Goal: Information Seeking & Learning: Find specific fact

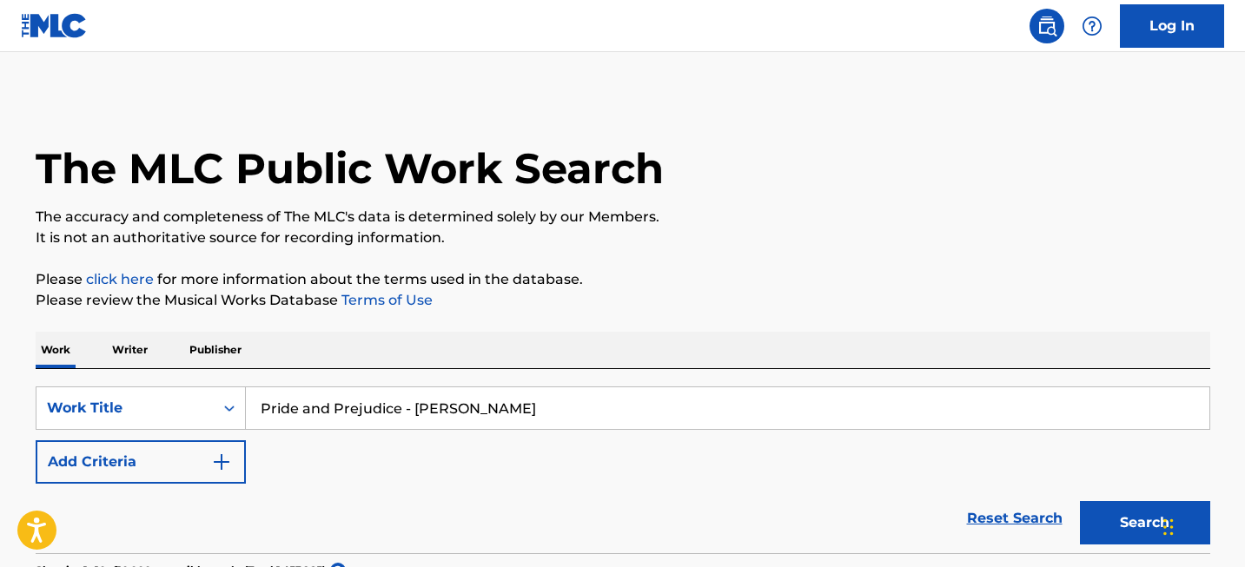
click at [379, 422] on input "Pride and Prejudice - [PERSON_NAME]" at bounding box center [727, 408] width 963 height 42
click at [215, 396] on div "Work Title" at bounding box center [141, 408] width 210 height 43
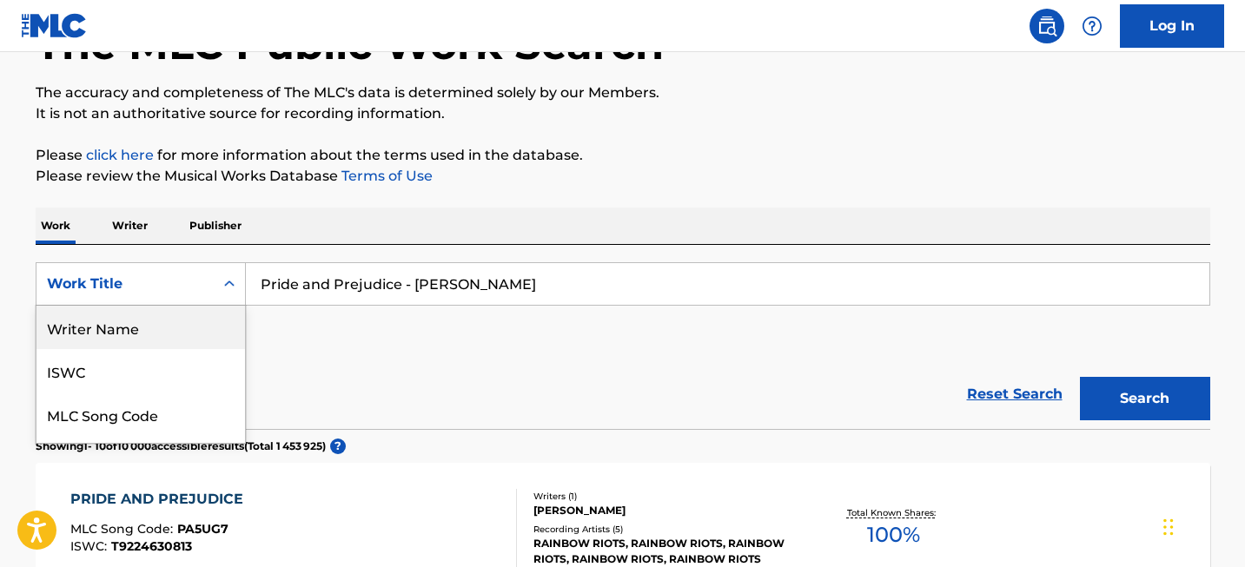
drag, startPoint x: 194, startPoint y: 349, endPoint x: 194, endPoint y: 335, distance: 13.9
click at [194, 335] on div "Writer Name ISWC MLC Song Code Writer IPI Publisher Name Publisher IPI MLC Publ…" at bounding box center [140, 374] width 208 height 137
click at [194, 335] on div "Writer Name" at bounding box center [140, 327] width 208 height 43
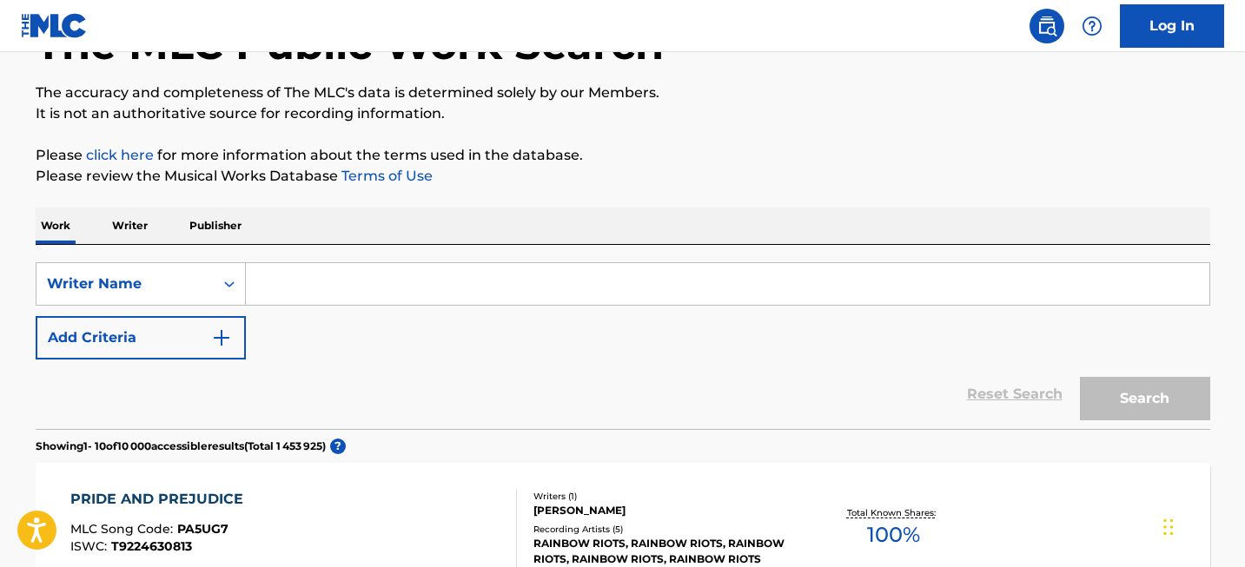
click at [313, 281] on input "Search Form" at bounding box center [727, 284] width 963 height 42
paste input "[PERSON_NAME]"
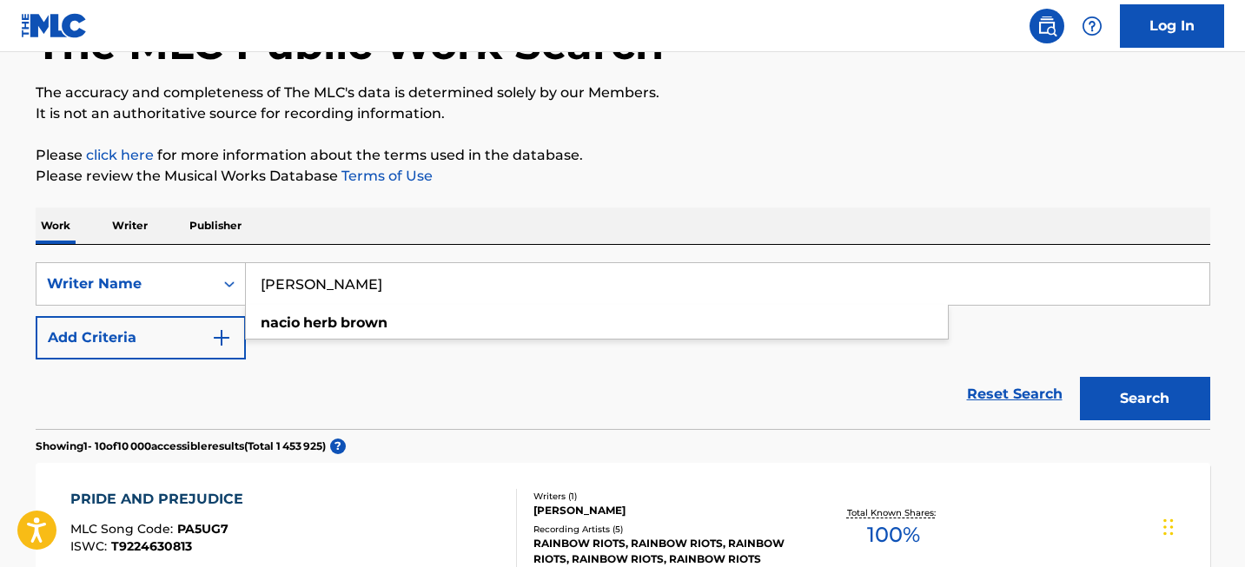
type input "[PERSON_NAME]"
click at [1118, 394] on button "Search" at bounding box center [1145, 398] width 130 height 43
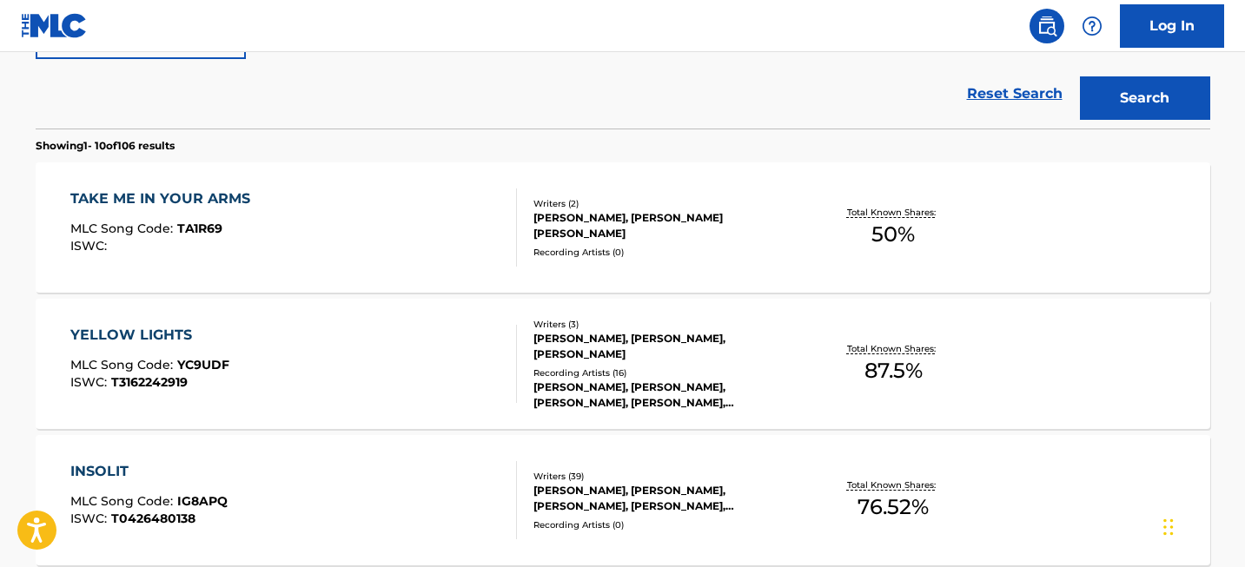
scroll to position [1475, 0]
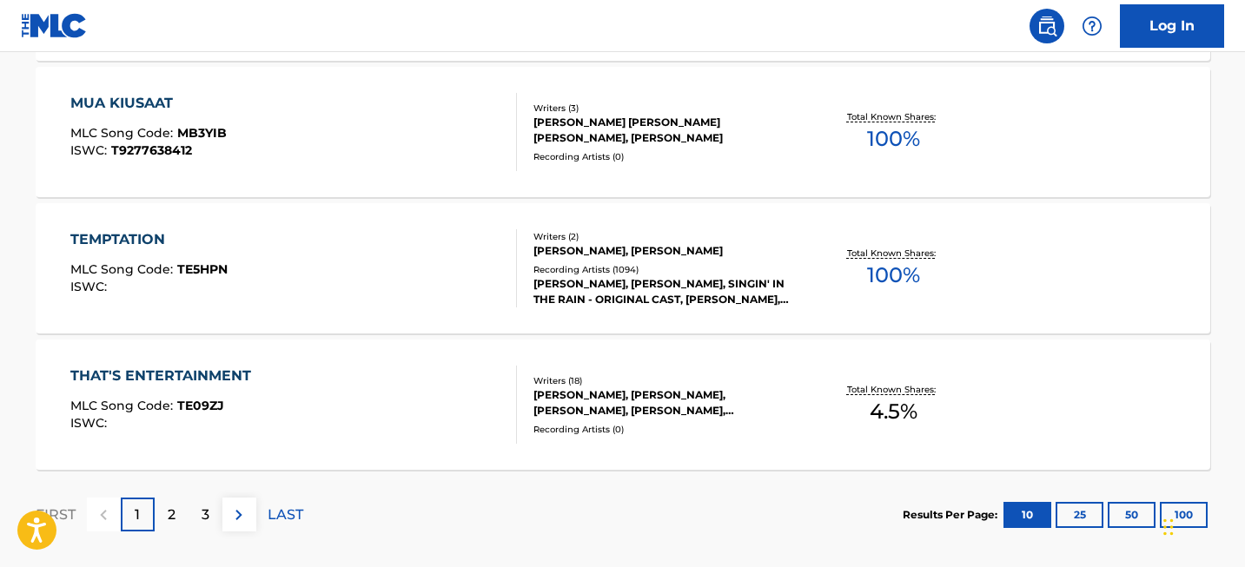
click at [176, 503] on div "2" at bounding box center [172, 515] width 34 height 34
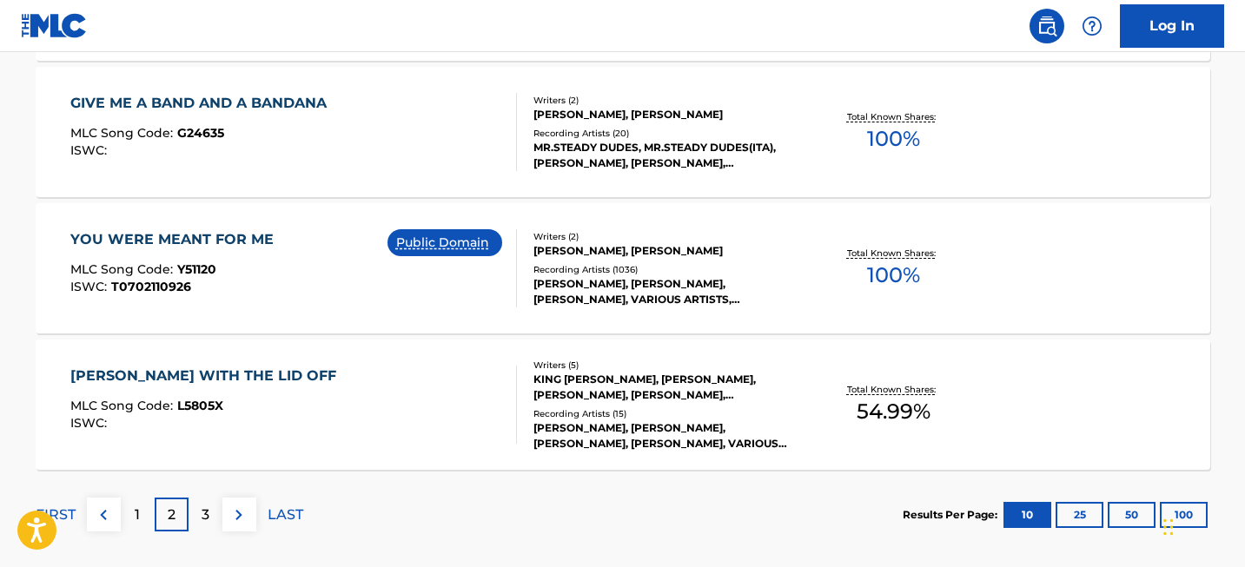
click at [202, 517] on p "3" at bounding box center [206, 515] width 8 height 21
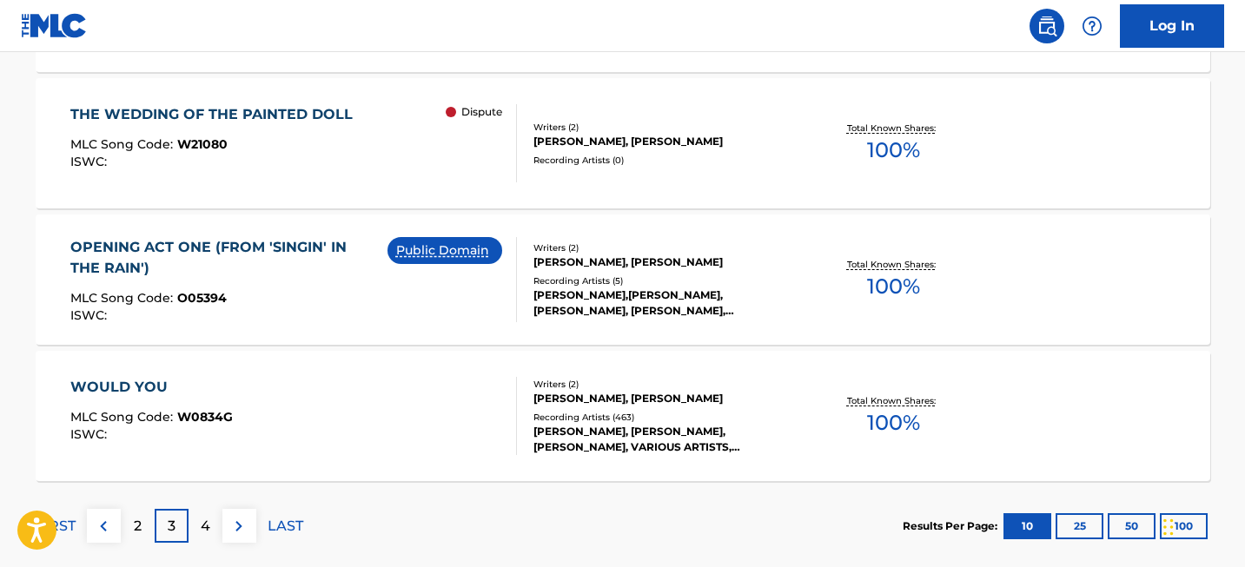
scroll to position [1559, 0]
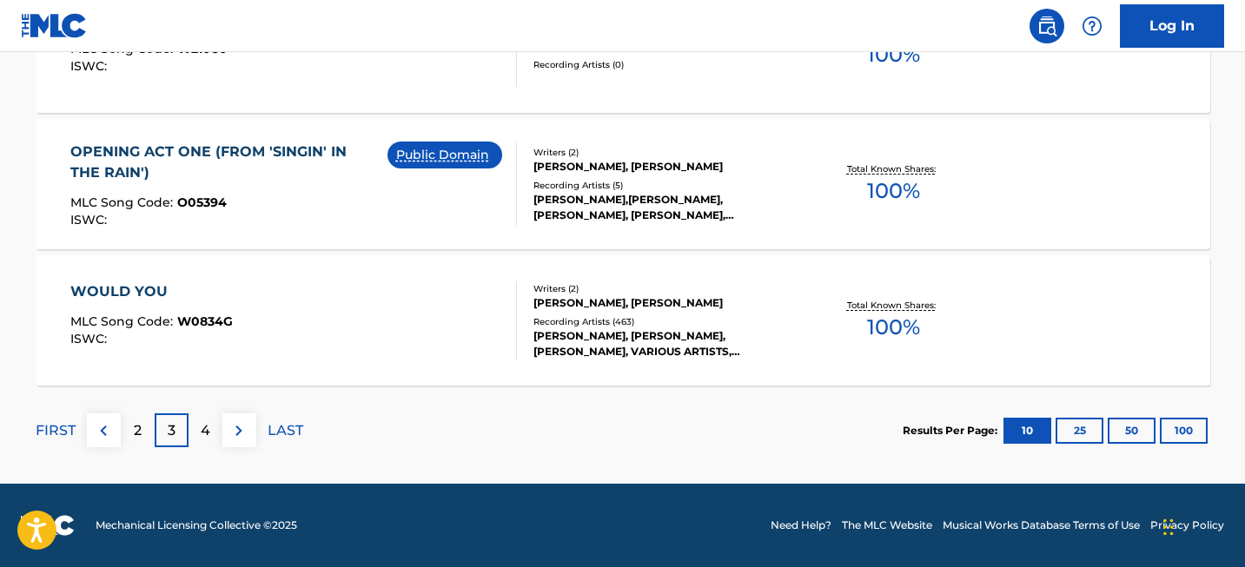
click at [208, 428] on p "4" at bounding box center [206, 430] width 10 height 21
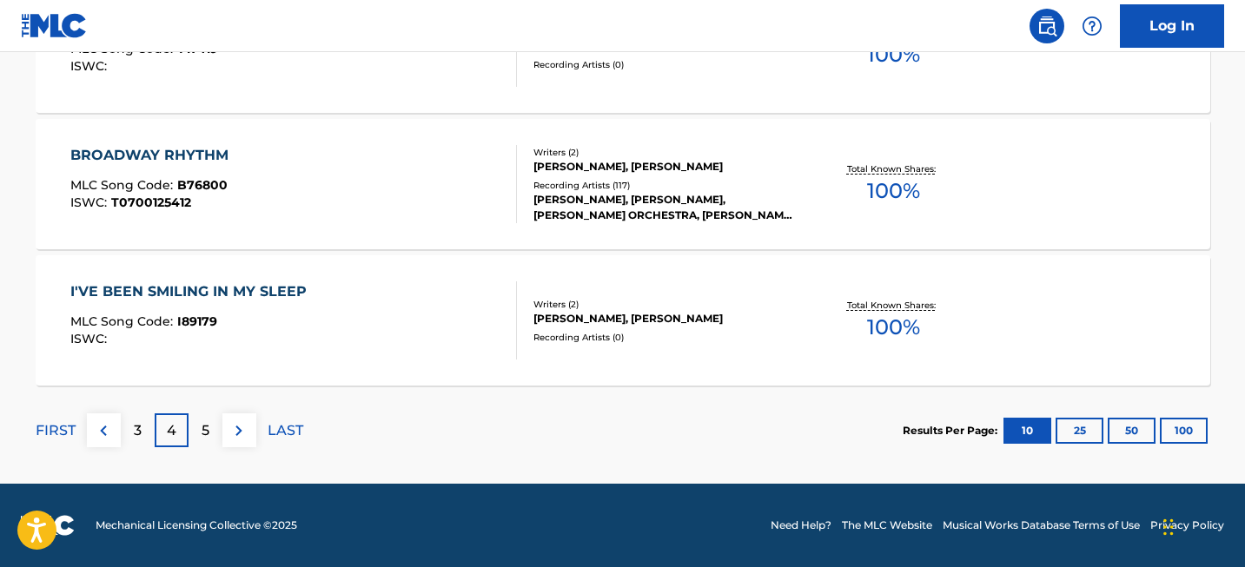
click at [220, 423] on div "5" at bounding box center [206, 430] width 34 height 34
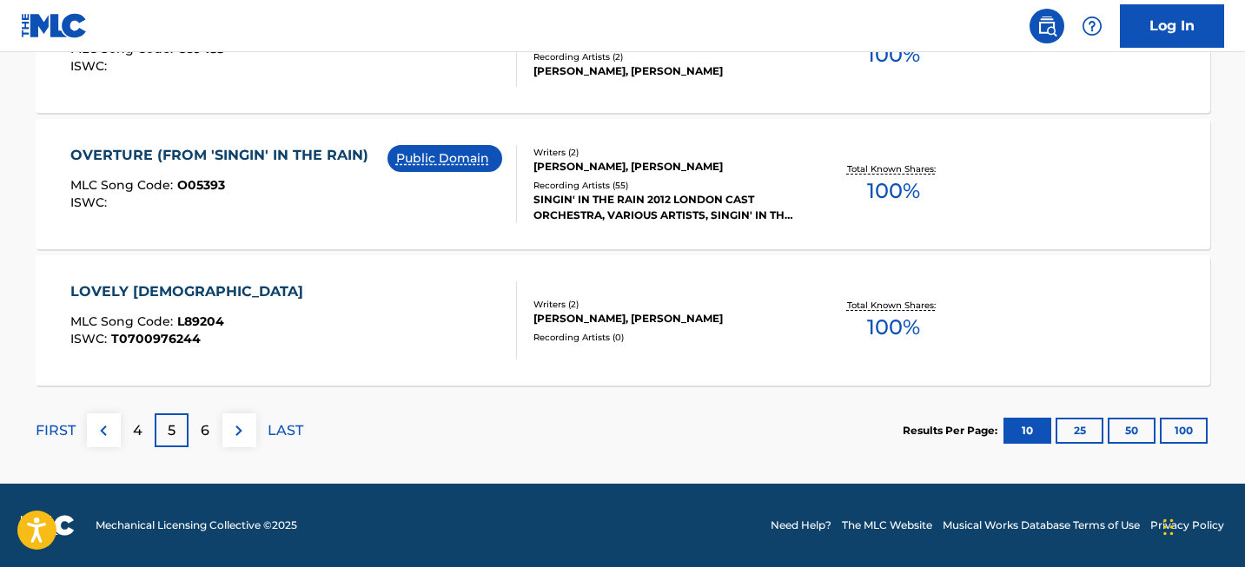
click at [202, 429] on p "6" at bounding box center [205, 430] width 9 height 21
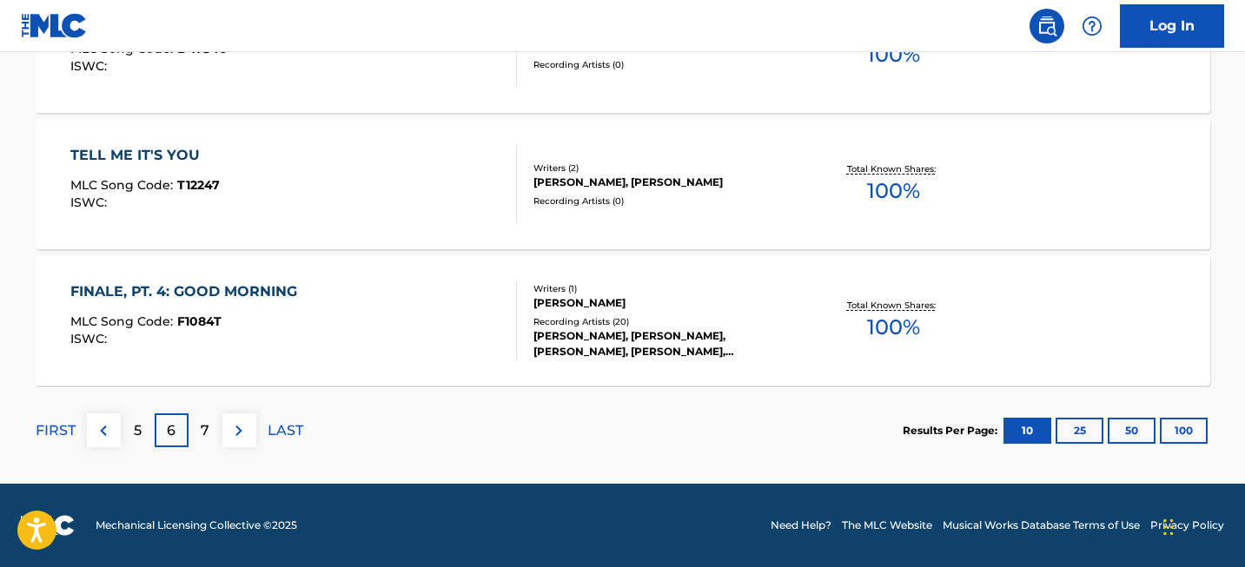
click at [194, 441] on div "7" at bounding box center [206, 430] width 34 height 34
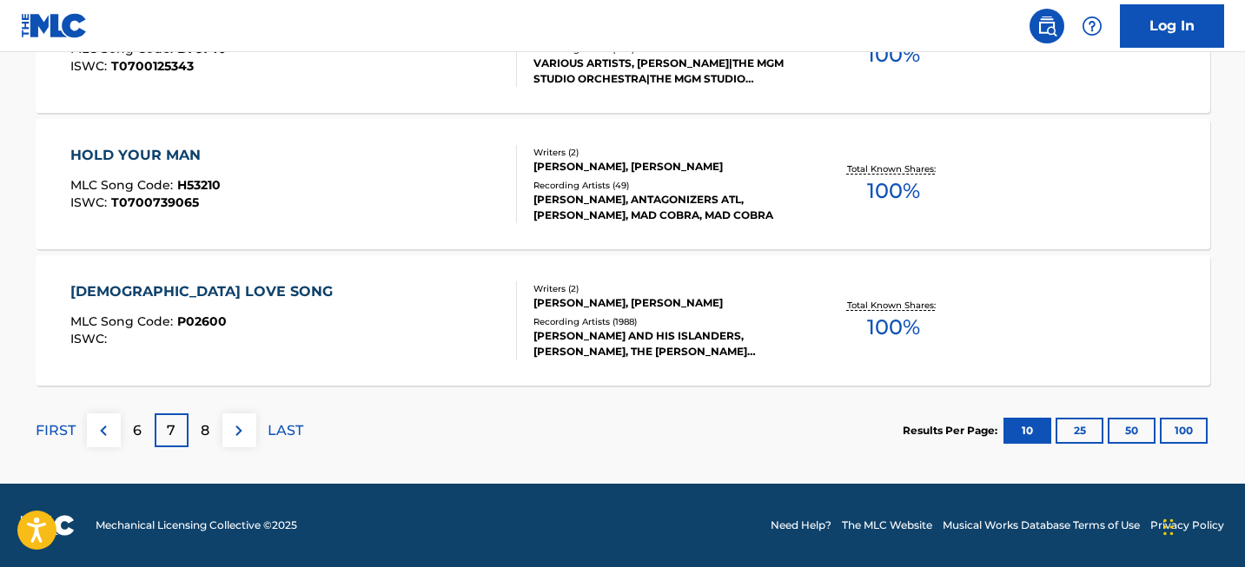
click at [213, 417] on div "8" at bounding box center [206, 430] width 34 height 34
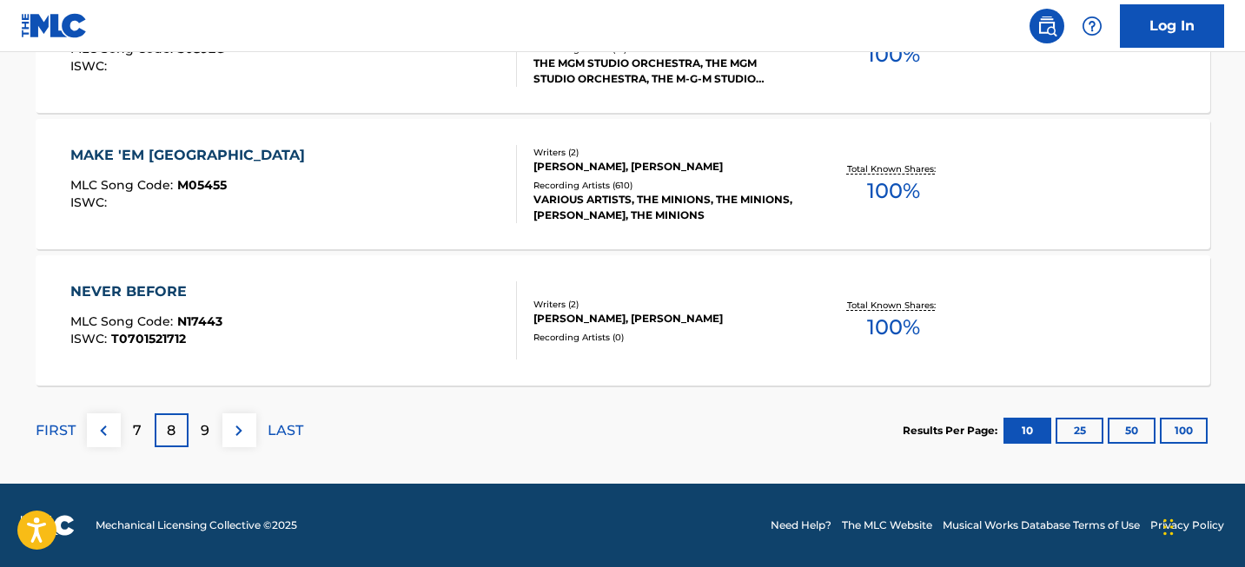
click at [211, 428] on div "9" at bounding box center [206, 430] width 34 height 34
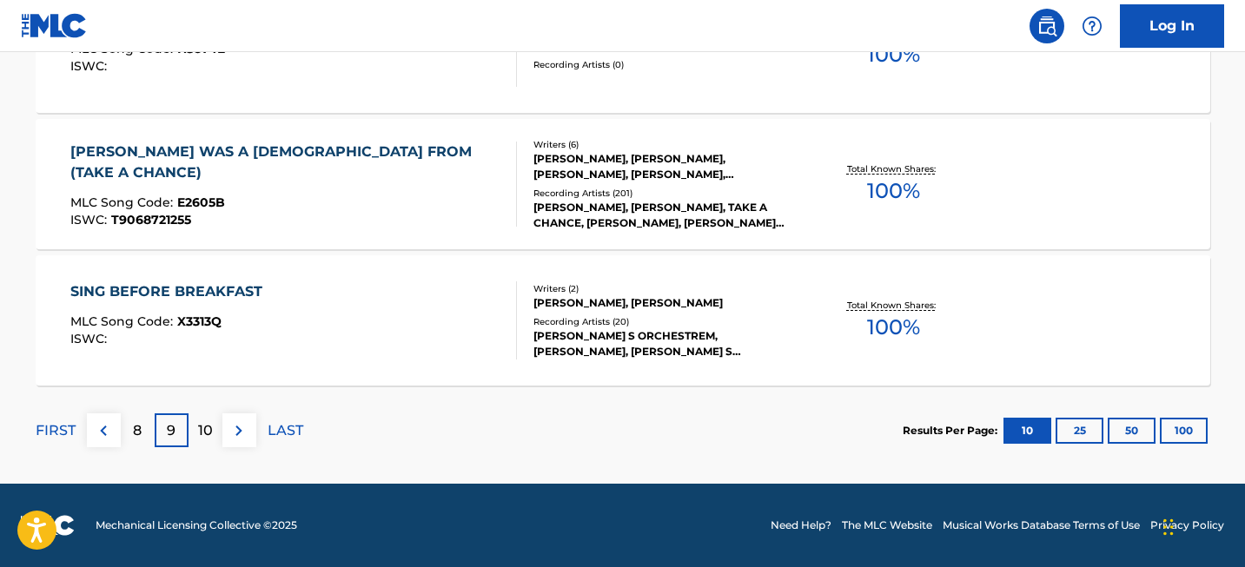
scroll to position [612, 0]
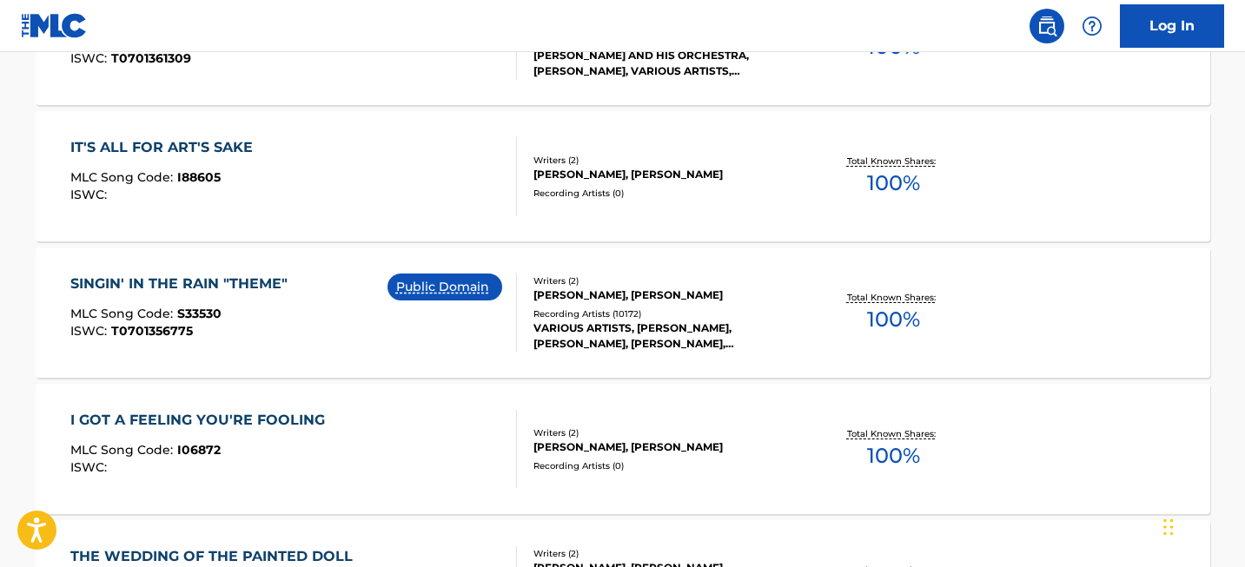
click at [248, 280] on div "SINGIN' IN THE RAIN "THEME"" at bounding box center [183, 284] width 226 height 21
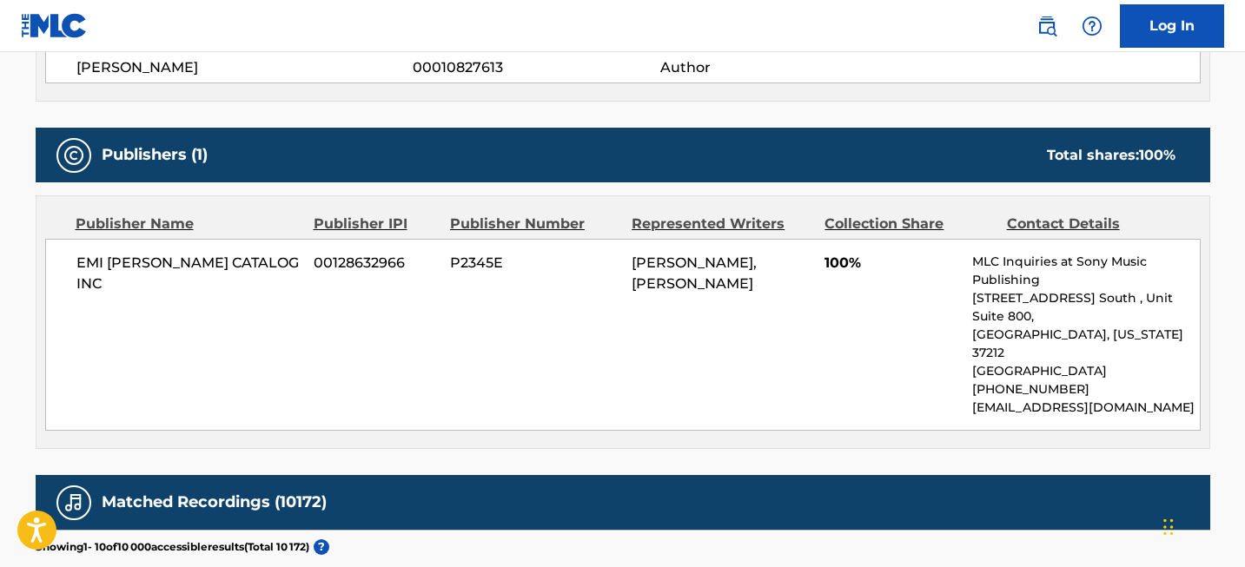
scroll to position [2247, 0]
